Goal: Task Accomplishment & Management: Manage account settings

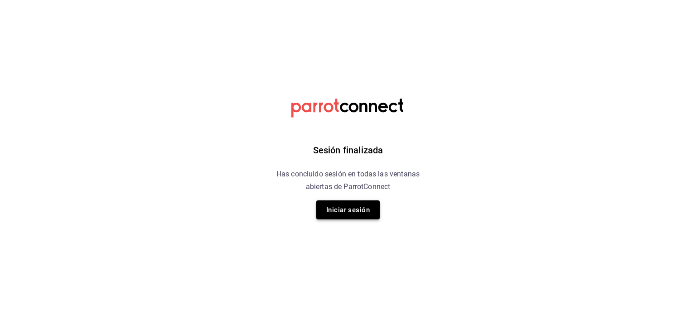
click at [358, 203] on button "Iniciar sesión" at bounding box center [347, 210] width 63 height 19
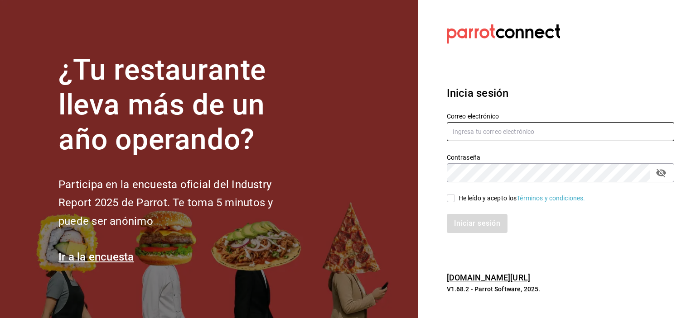
type input "Rmsfs.com@gmail.com"
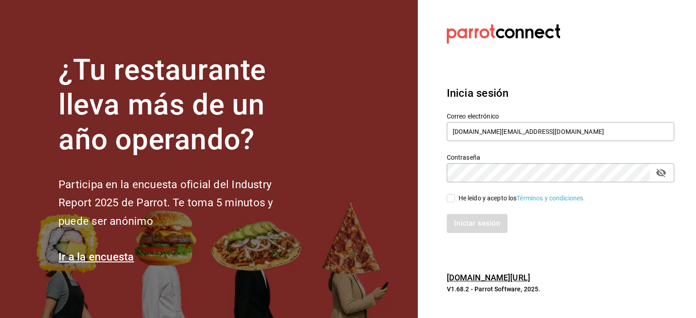
click at [462, 200] on div "He leído y acepto los Términos y condiciones." at bounding box center [521, 199] width 127 height 10
click at [455, 200] on input "He leído y acepto los Términos y condiciones." at bounding box center [451, 198] width 8 height 8
checkbox input "true"
click at [462, 222] on button "Iniciar sesión" at bounding box center [478, 223] width 62 height 19
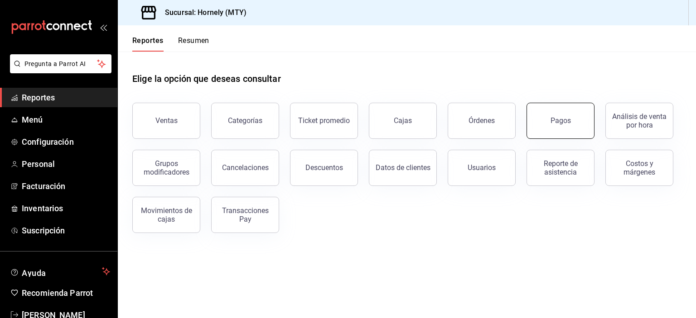
click at [566, 129] on button "Pagos" at bounding box center [560, 121] width 68 height 36
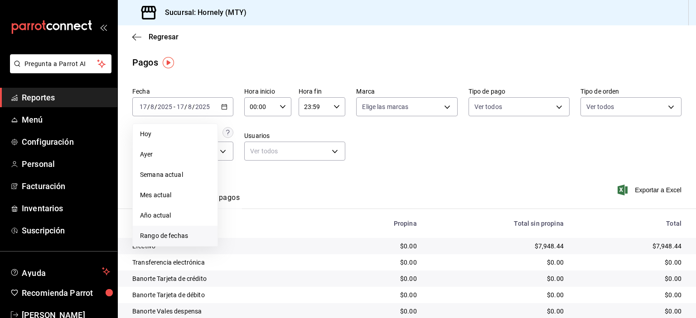
click at [170, 240] on span "Rango de fechas" at bounding box center [175, 236] width 70 height 10
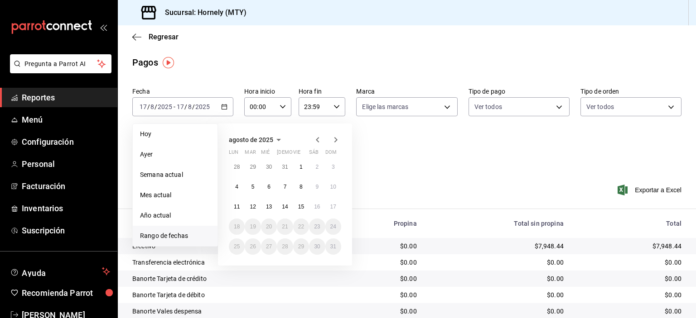
click at [472, 39] on div "Regresar" at bounding box center [407, 36] width 578 height 23
